Goal: Check status: Check status

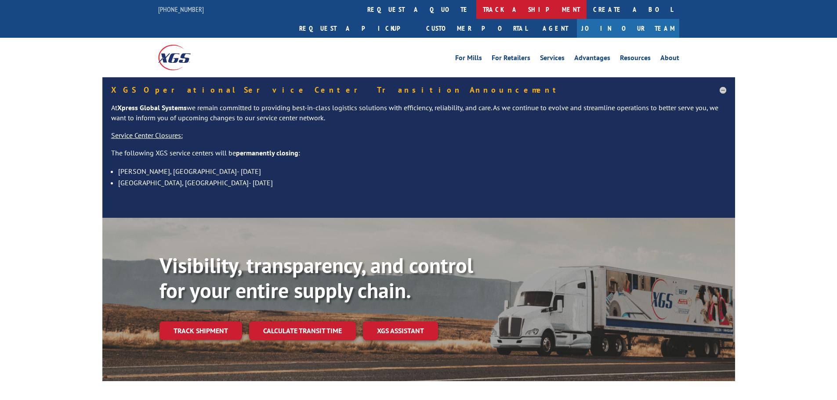
click at [477, 11] on link "track a shipment" at bounding box center [532, 9] width 110 height 19
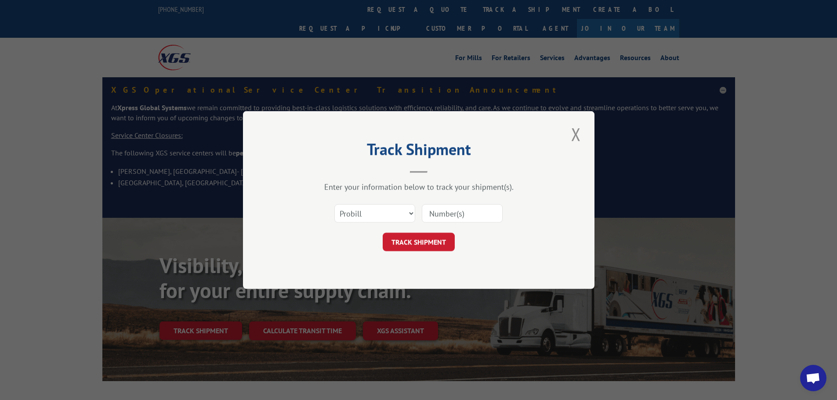
click at [448, 210] on input at bounding box center [462, 213] width 81 height 18
paste input "16928682"
type input "16928682"
click at [438, 246] on button "TRACK SHIPMENT" at bounding box center [419, 242] width 72 height 18
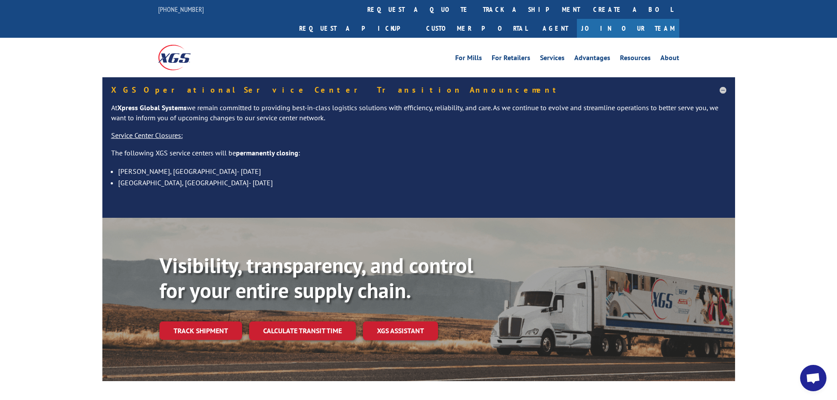
click at [477, 11] on link "track a shipment" at bounding box center [532, 9] width 110 height 19
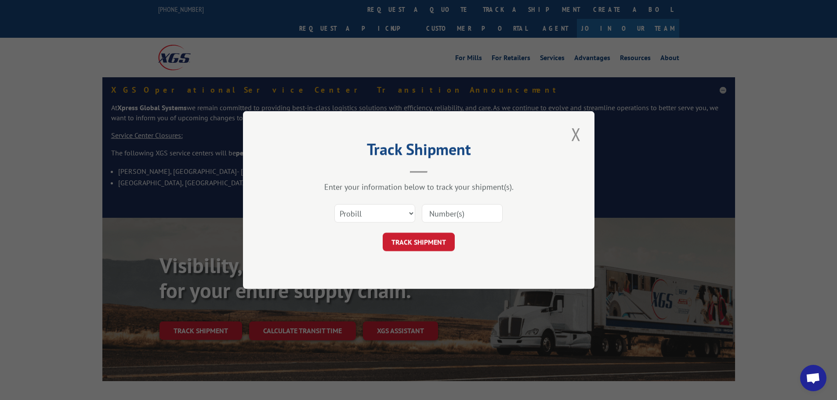
click at [462, 227] on div "Select category... Probill BOL PO" at bounding box center [419, 213] width 264 height 29
click at [465, 217] on input at bounding box center [462, 213] width 81 height 18
paste input "16928661"
type input "16928661"
click at [438, 234] on button "TRACK SHIPMENT" at bounding box center [419, 242] width 72 height 18
